Goal: Information Seeking & Learning: Check status

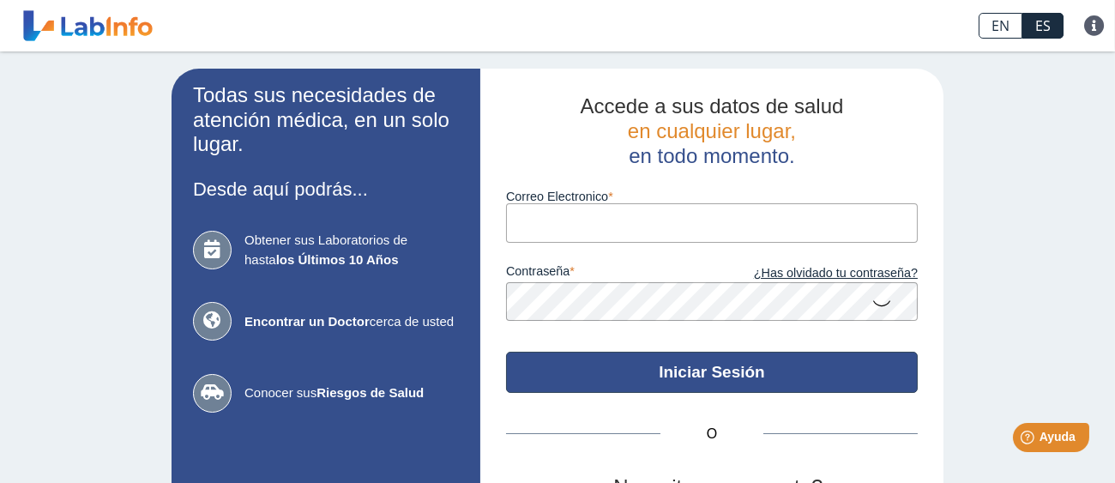
type input "[EMAIL_ADDRESS][DOMAIN_NAME]"
click at [680, 375] on button "Iniciar Sesión" at bounding box center [712, 372] width 412 height 41
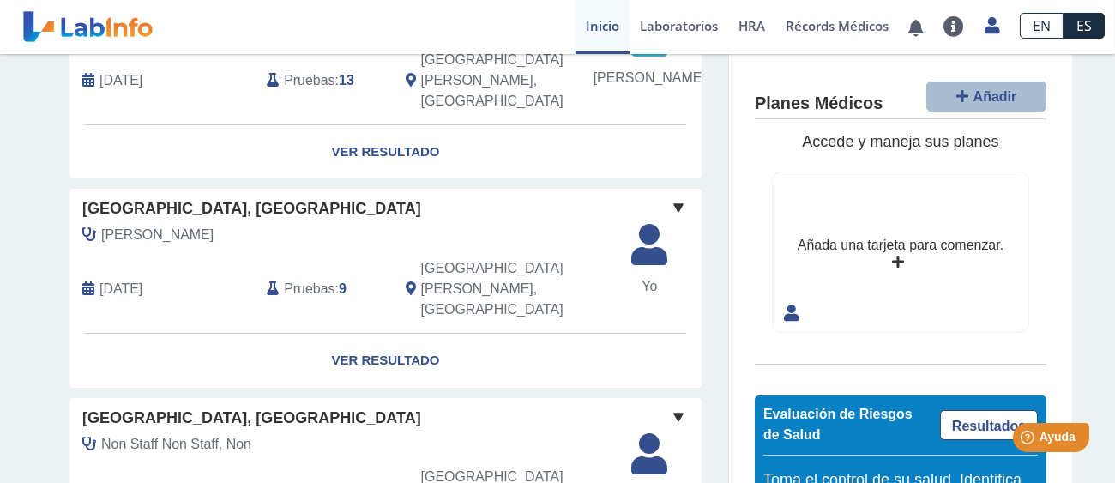
scroll to position [245, 0]
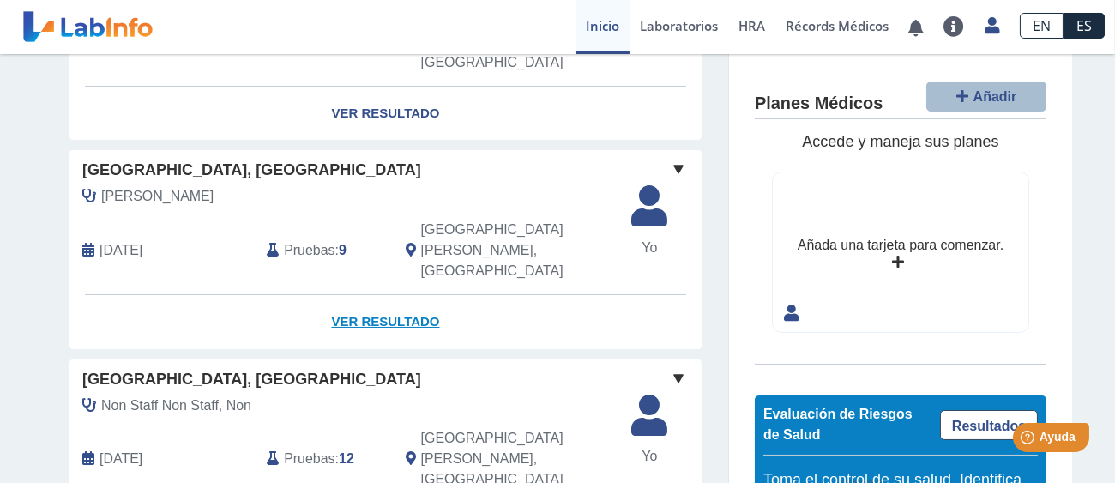
click at [358, 295] on link "Ver Resultado" at bounding box center [385, 322] width 632 height 54
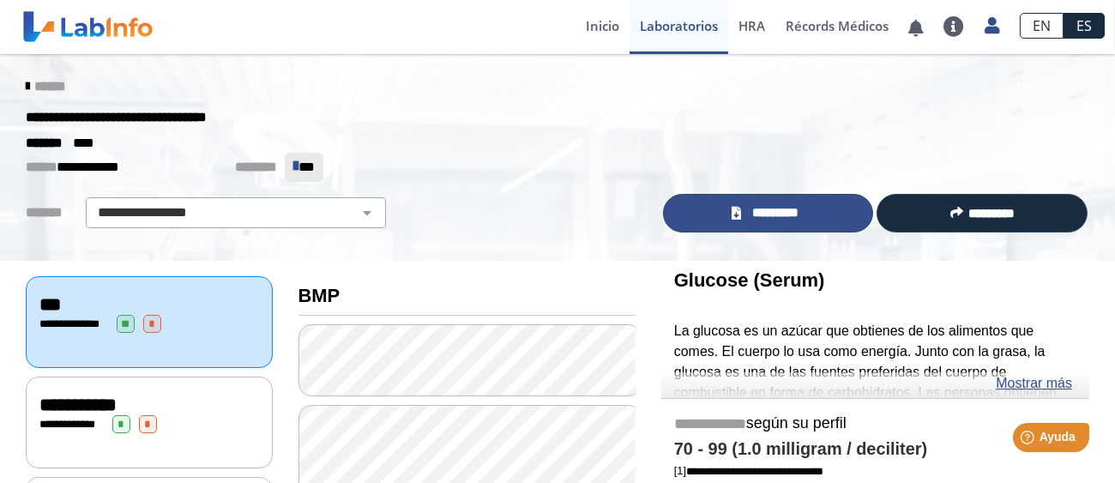
click at [746, 214] on span "*********" at bounding box center [775, 213] width 59 height 20
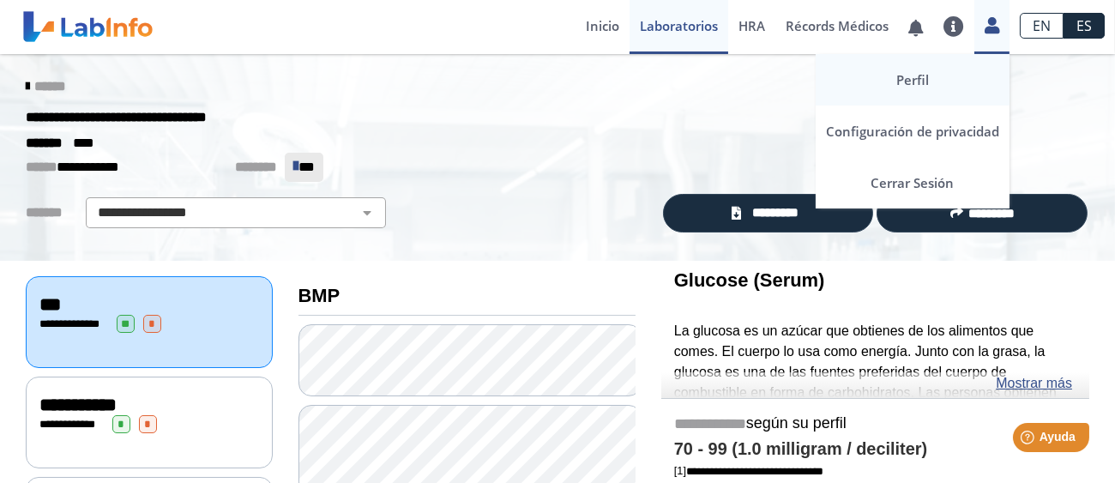
click at [921, 76] on link "Perfil" at bounding box center [913, 79] width 194 height 51
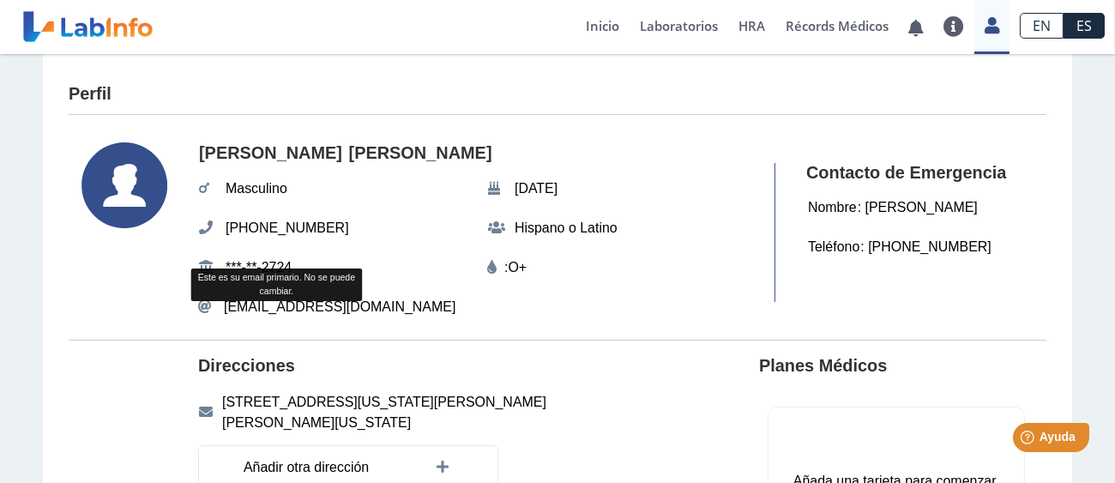
click at [285, 304] on span "[EMAIL_ADDRESS][DOMAIN_NAME]" at bounding box center [340, 307] width 232 height 21
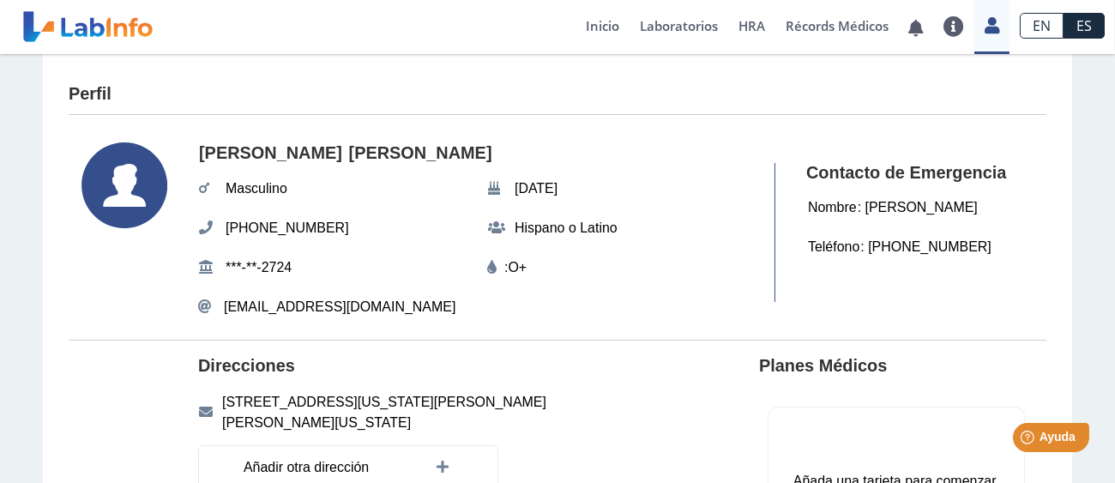
click at [224, 306] on span "[EMAIL_ADDRESS][DOMAIN_NAME]" at bounding box center [340, 307] width 232 height 21
drag, startPoint x: 208, startPoint y: 309, endPoint x: 328, endPoint y: 301, distance: 120.3
click at [328, 301] on div "[EMAIL_ADDRESS][DOMAIN_NAME]" at bounding box center [478, 307] width 561 height 21
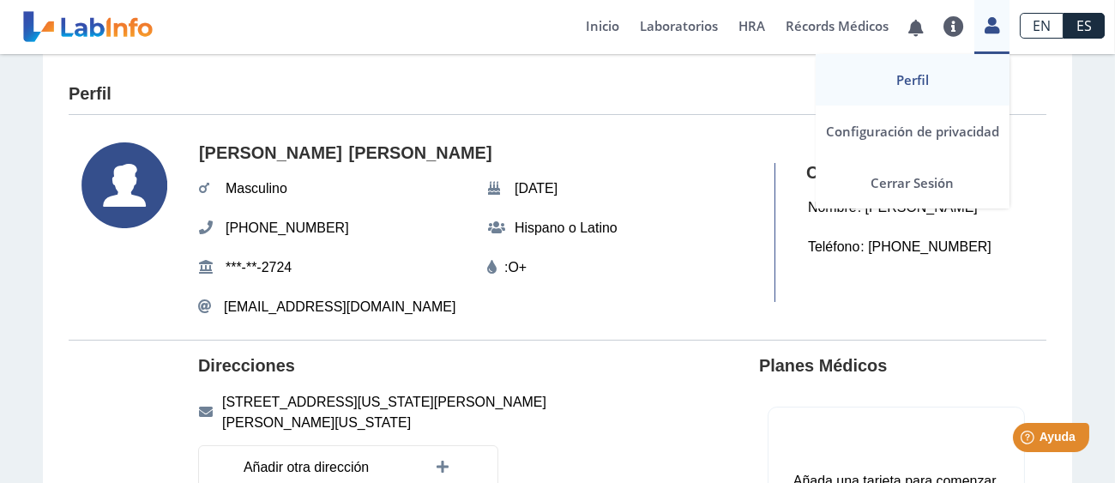
click at [990, 22] on icon at bounding box center [992, 25] width 15 height 13
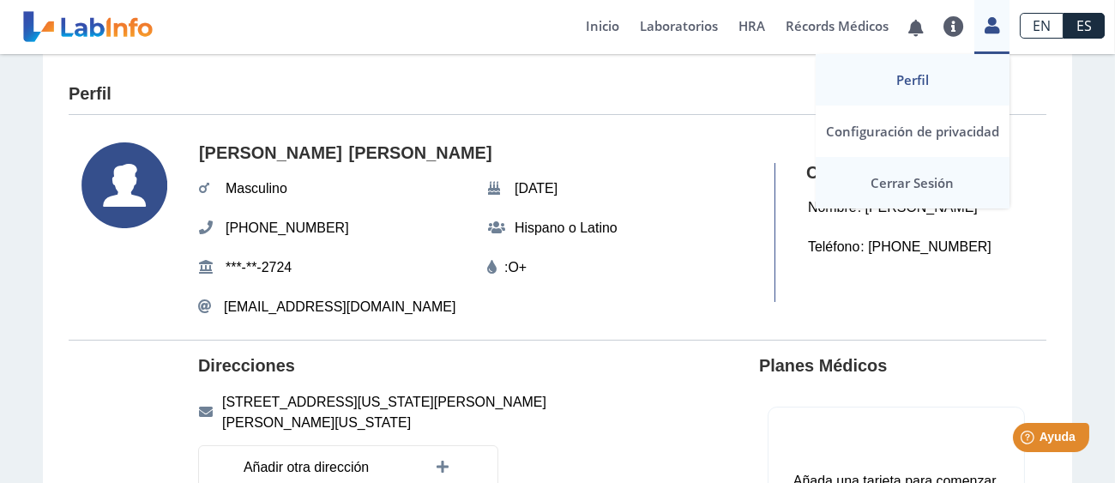
click at [916, 184] on link "Cerrar Sesión" at bounding box center [913, 182] width 194 height 51
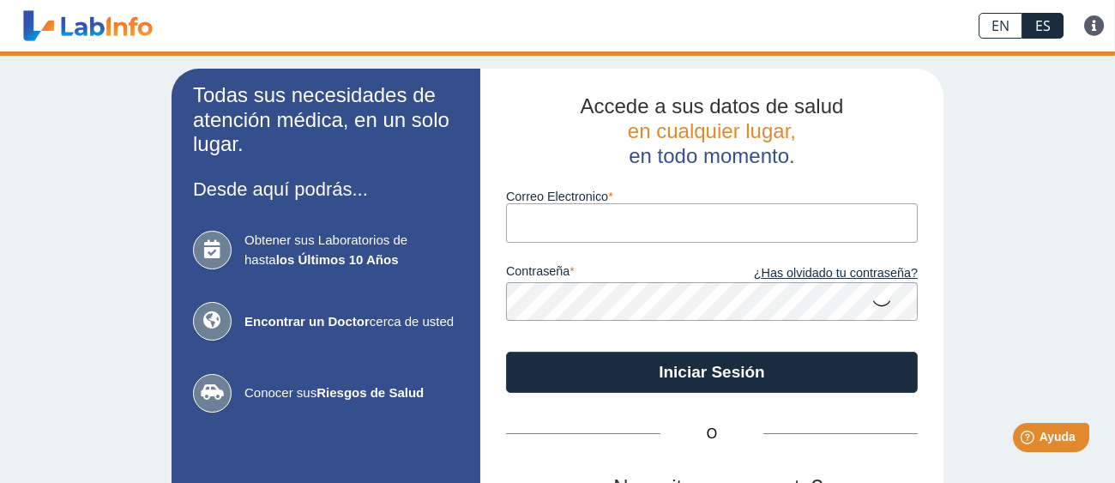
type input "[EMAIL_ADDRESS][DOMAIN_NAME]"
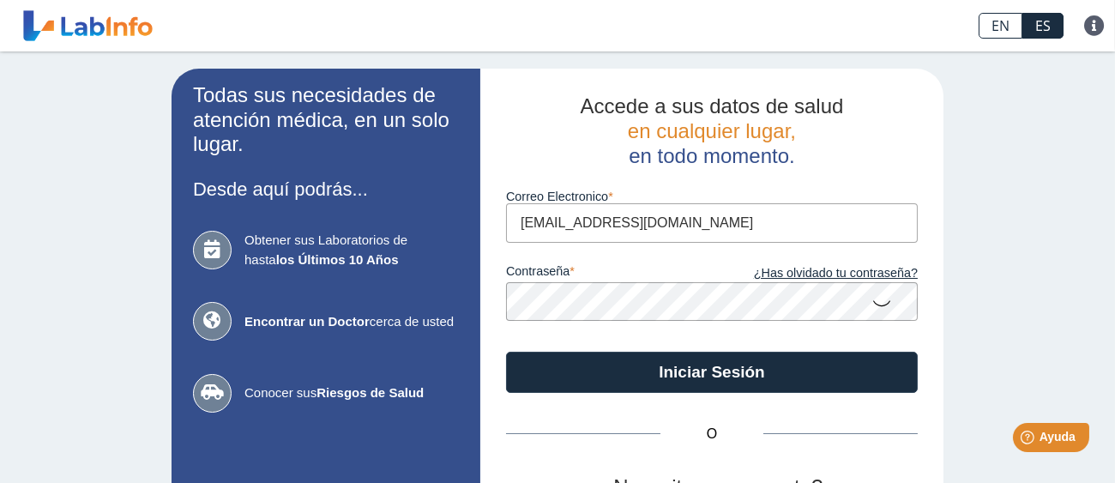
click at [1022, 142] on div "Todas sus necesidades de atención médica, en un solo lugar. Desde aquí podrás..…" at bounding box center [557, 358] width 1115 height 614
